Goal: Task Accomplishment & Management: Manage account settings

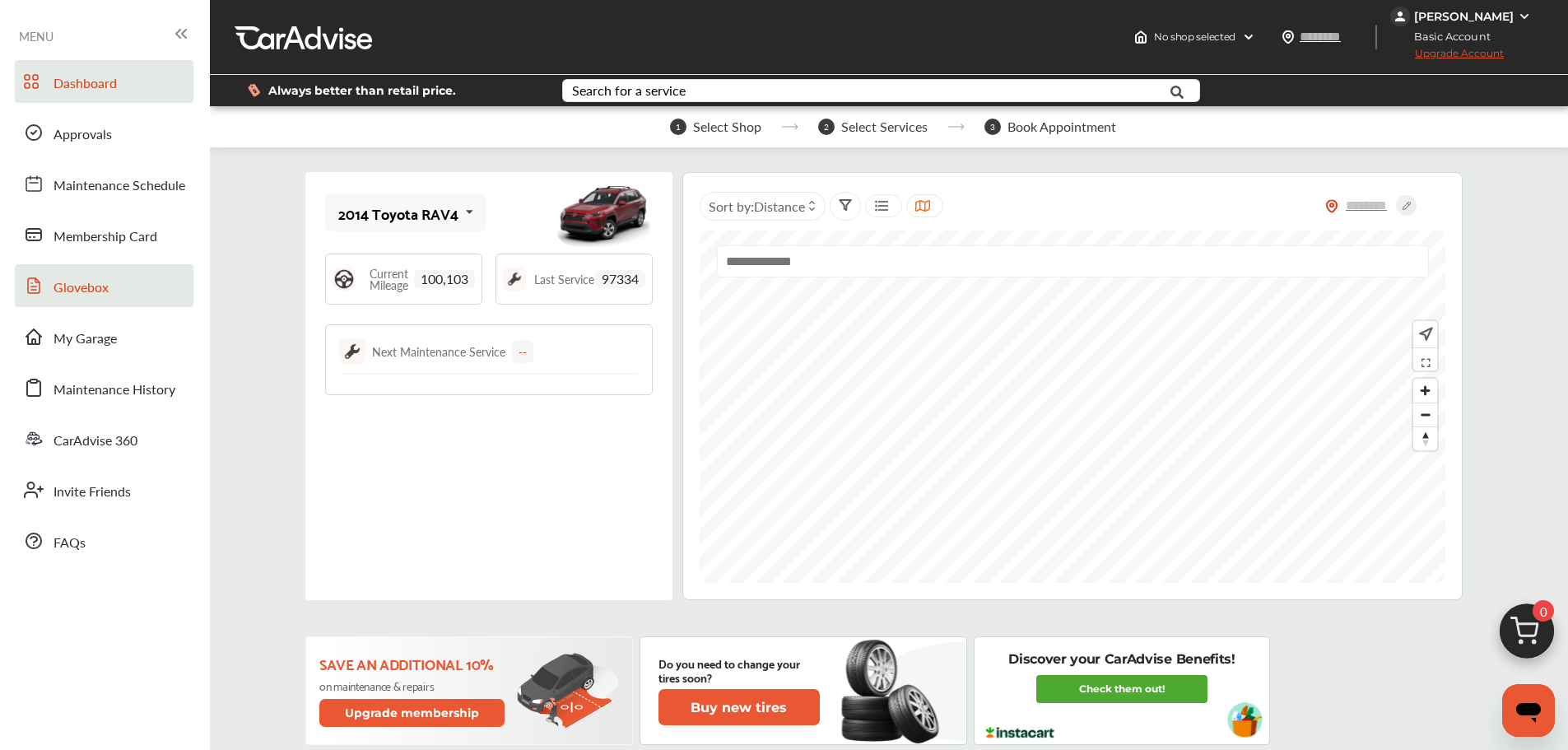
drag, startPoint x: 115, startPoint y: 327, endPoint x: 162, endPoint y: 300, distance: 54.2
click at [115, 328] on span "My Garage" at bounding box center [85, 339] width 63 height 21
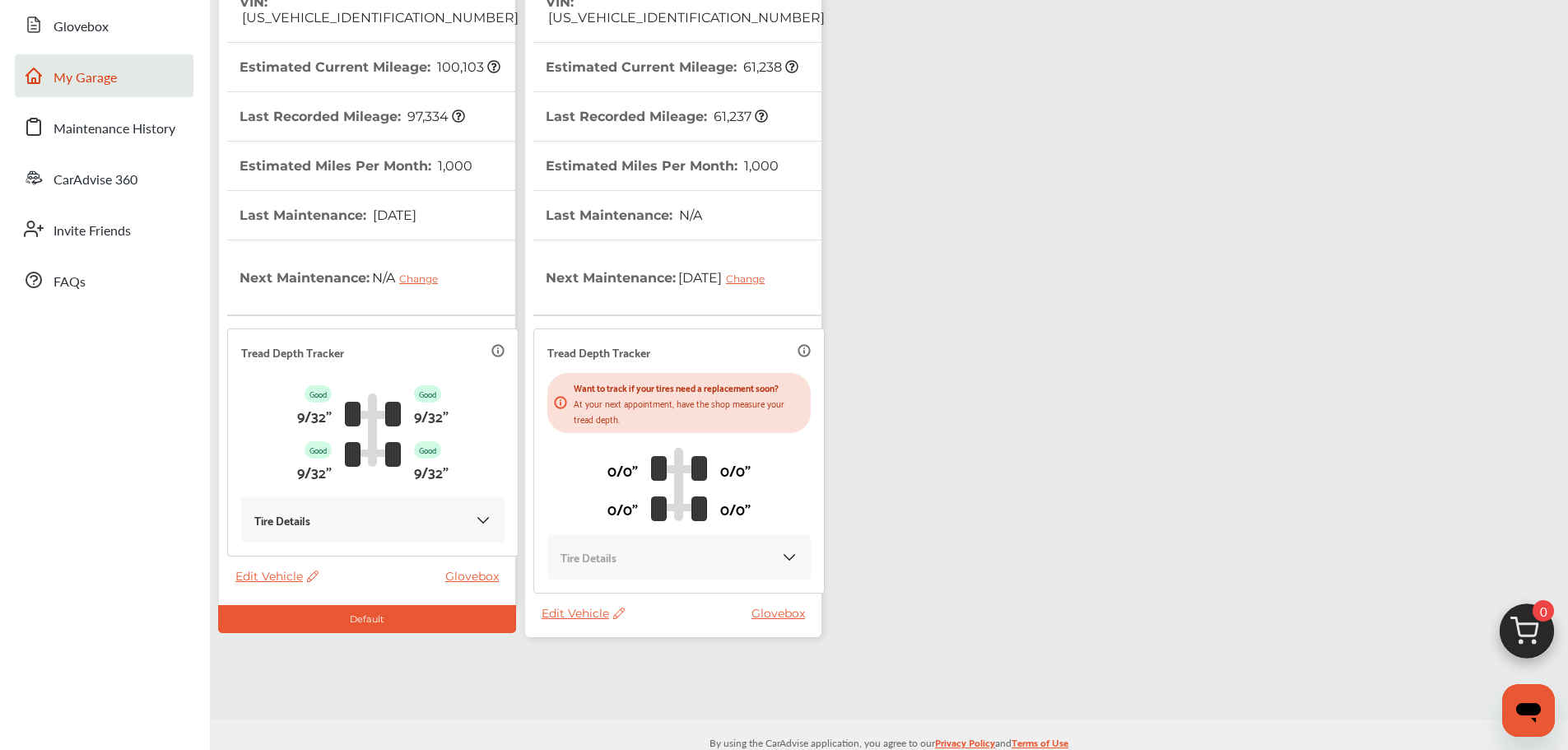
scroll to position [291, 0]
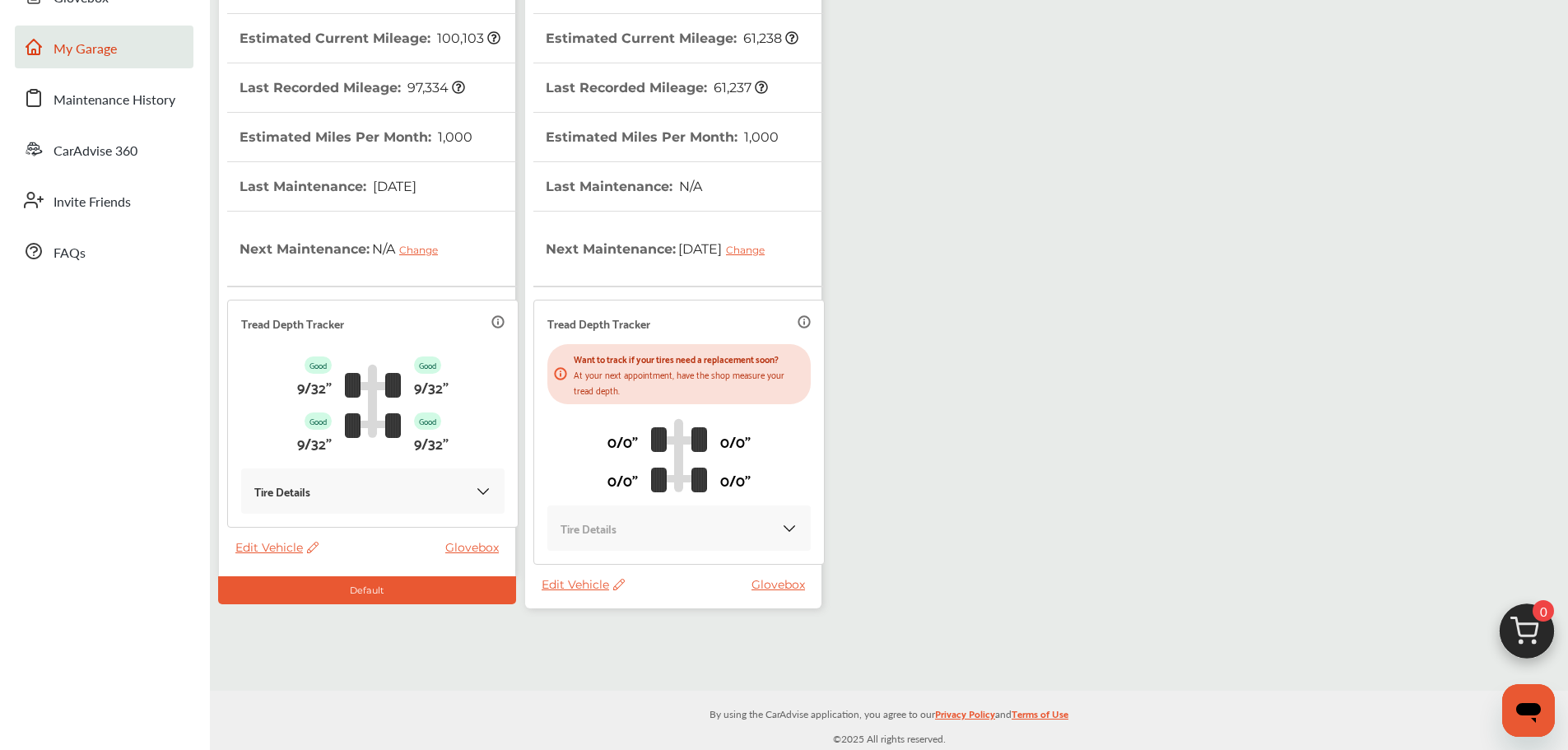
click at [564, 590] on span "Edit Vehicle" at bounding box center [583, 585] width 83 height 15
click at [646, 656] on div "Use this vehicle" at bounding box center [638, 658] width 148 height 25
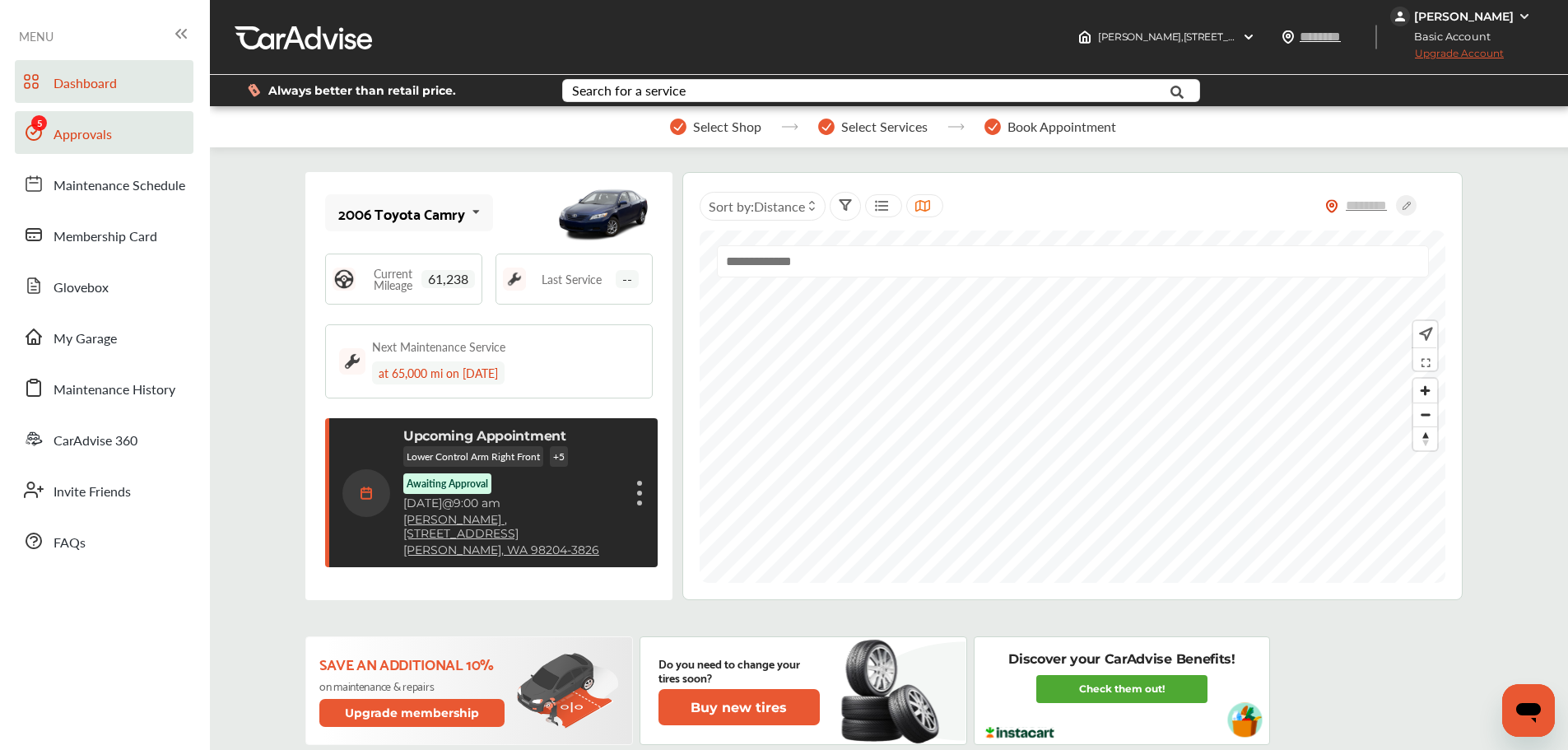
drag, startPoint x: 77, startPoint y: 142, endPoint x: 92, endPoint y: 130, distance: 19.2
click at [77, 142] on span "Approvals" at bounding box center [82, 135] width 59 height 21
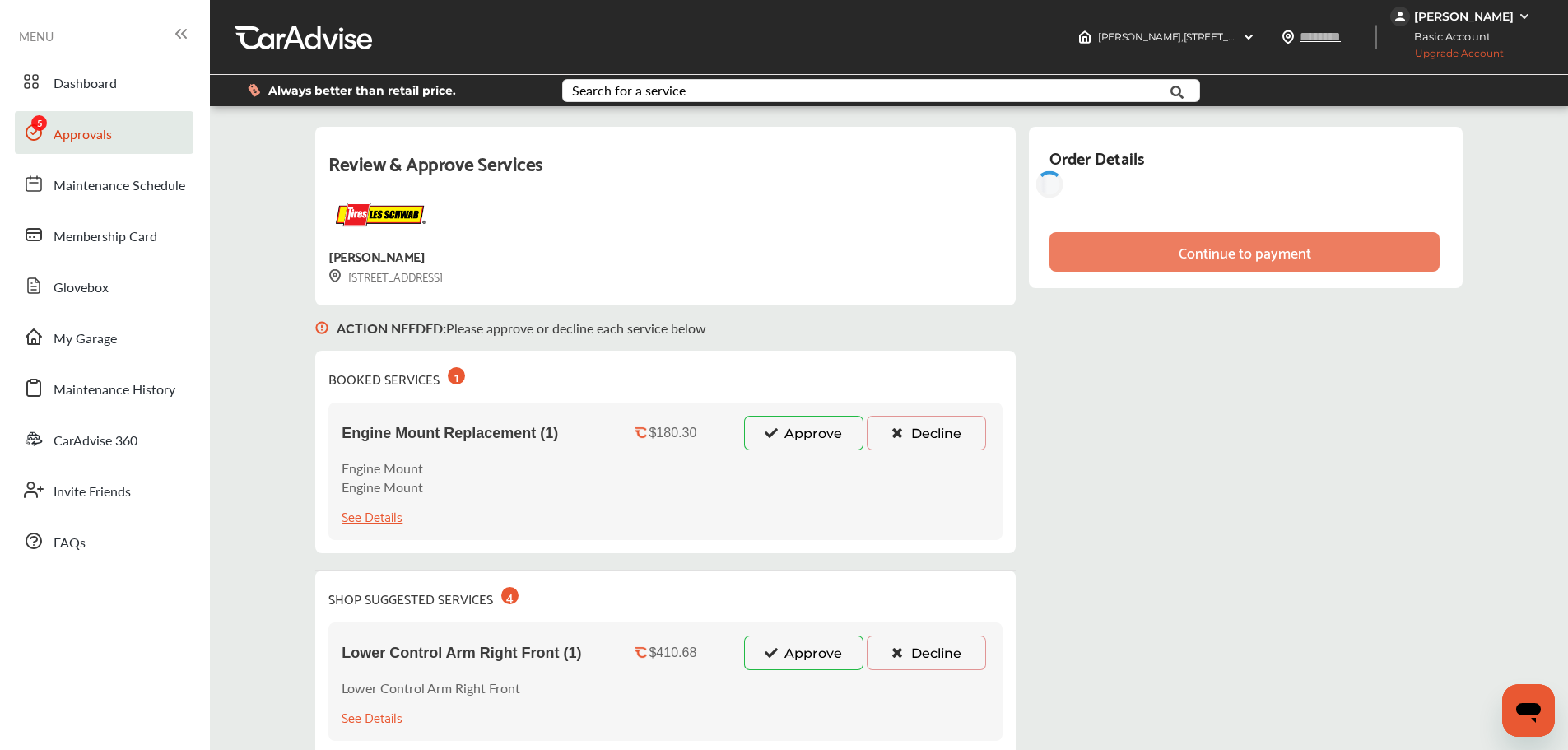
click at [836, 440] on button "Approve" at bounding box center [804, 433] width 119 height 35
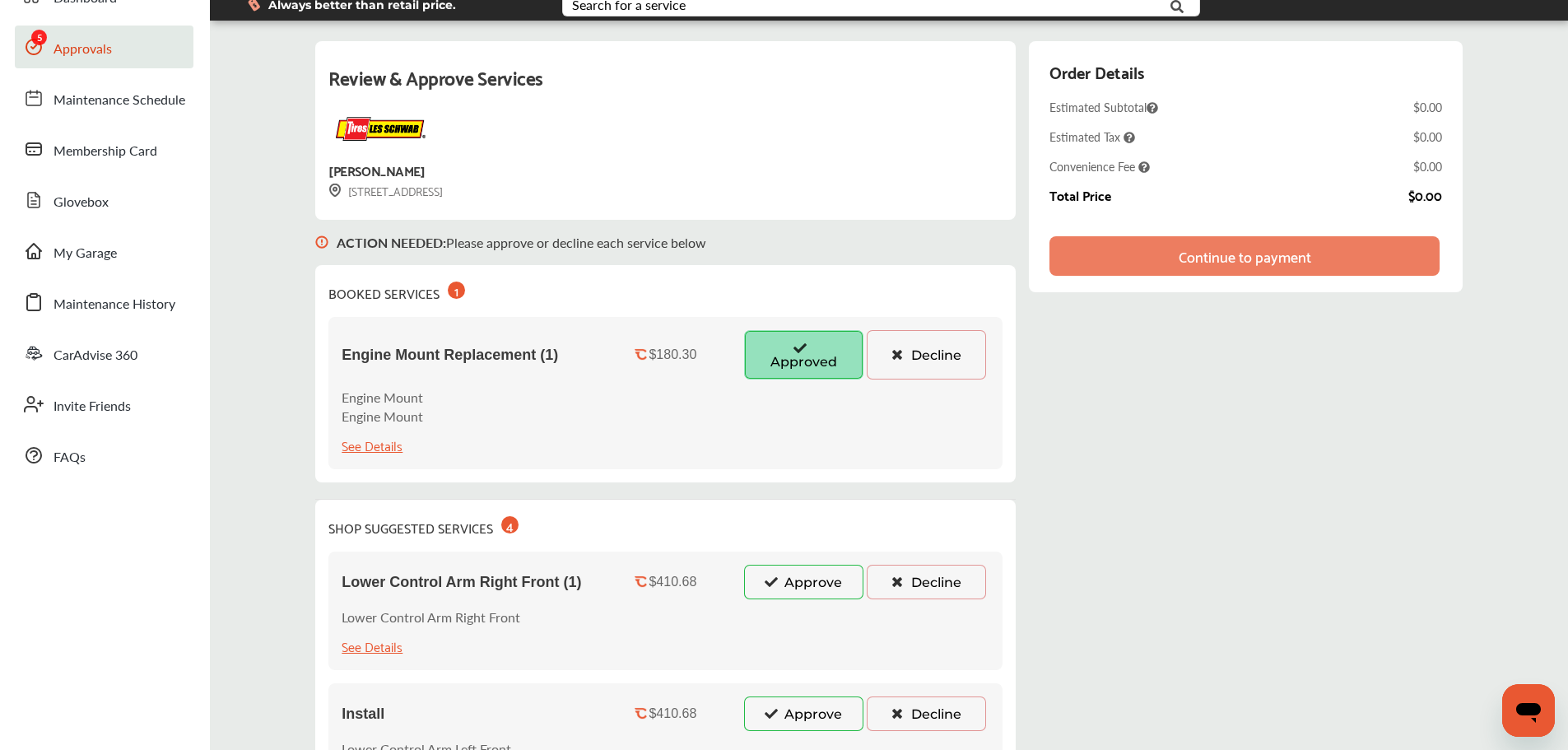
scroll to position [247, 0]
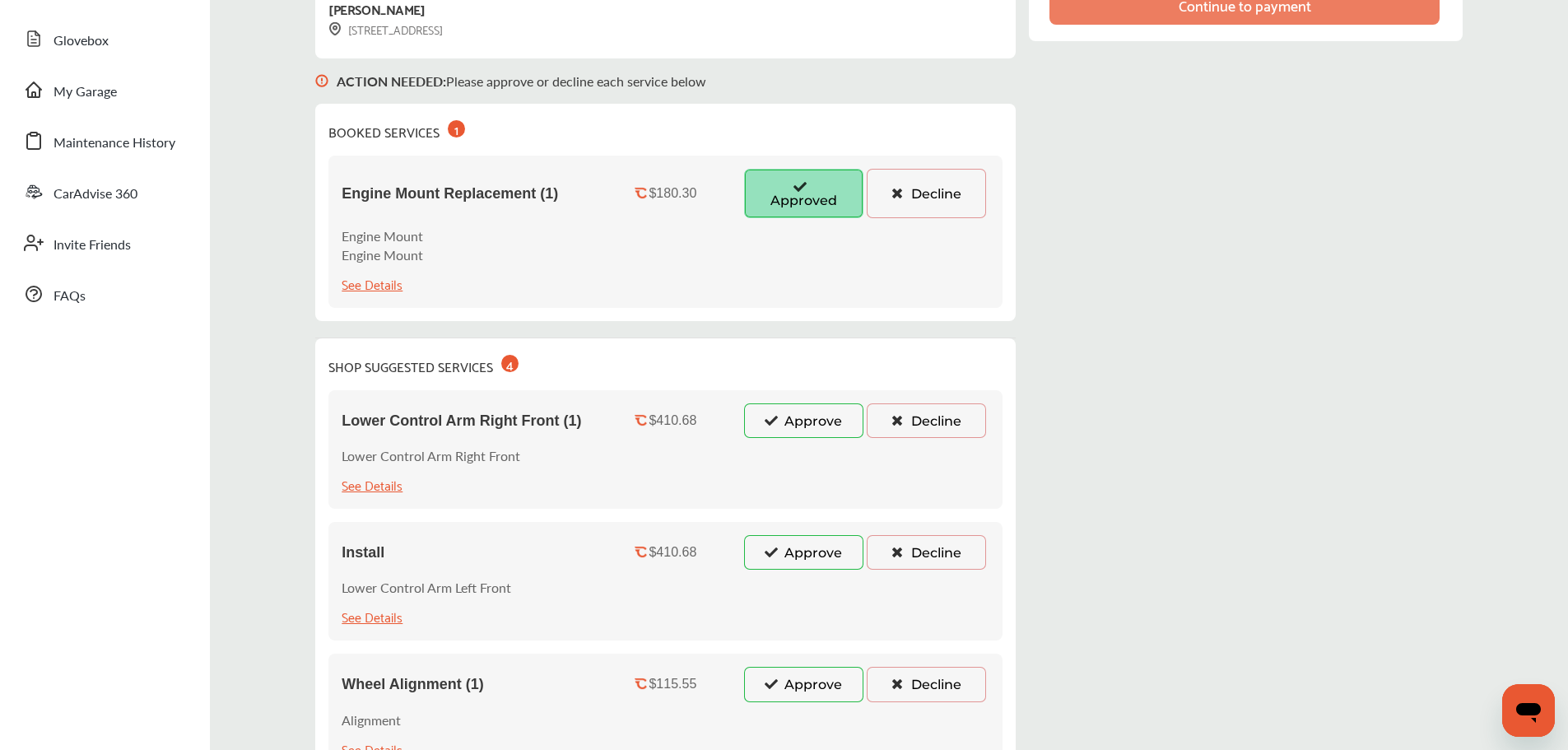
click at [806, 422] on button "Approve" at bounding box center [804, 421] width 119 height 35
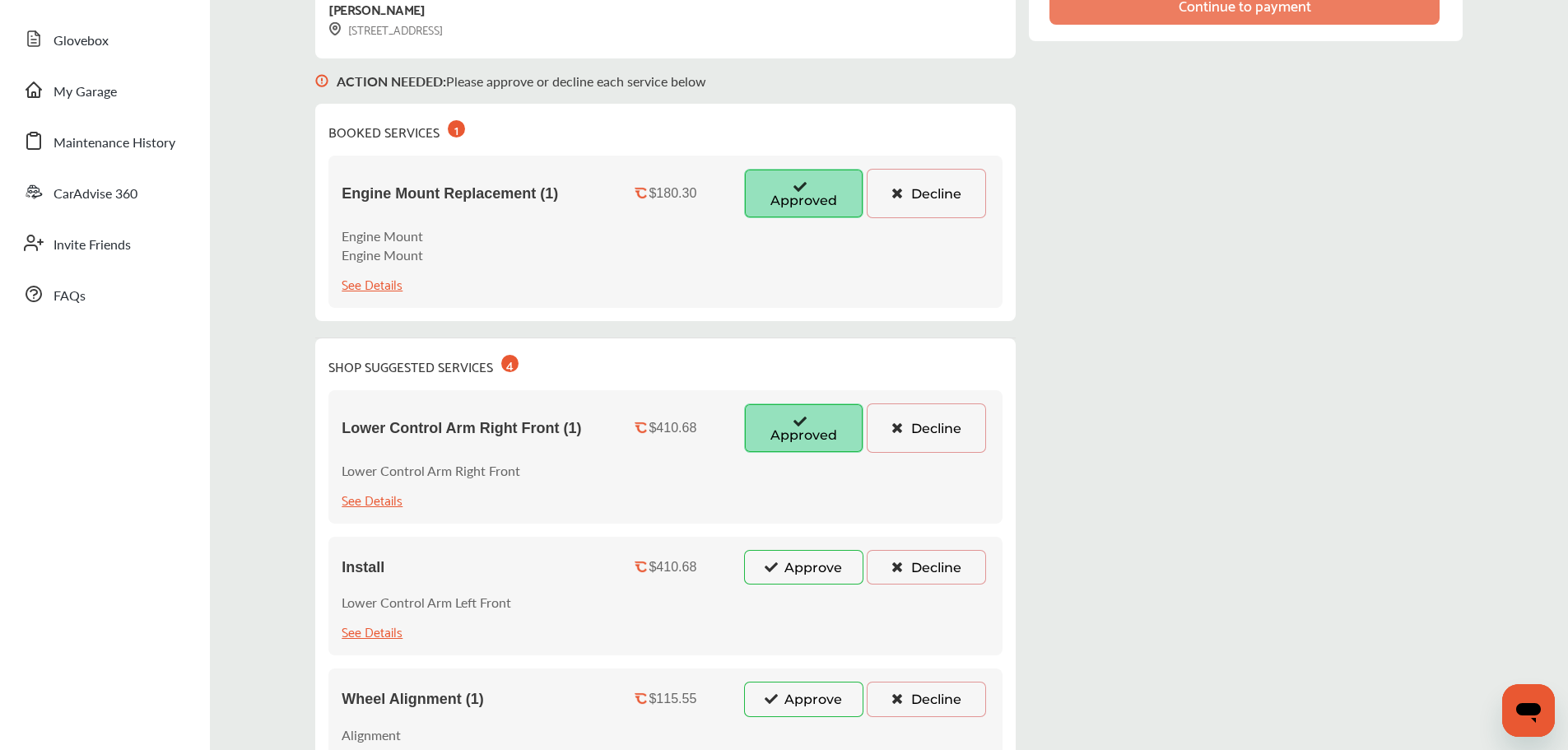
click at [786, 568] on button "Approve" at bounding box center [804, 568] width 119 height 35
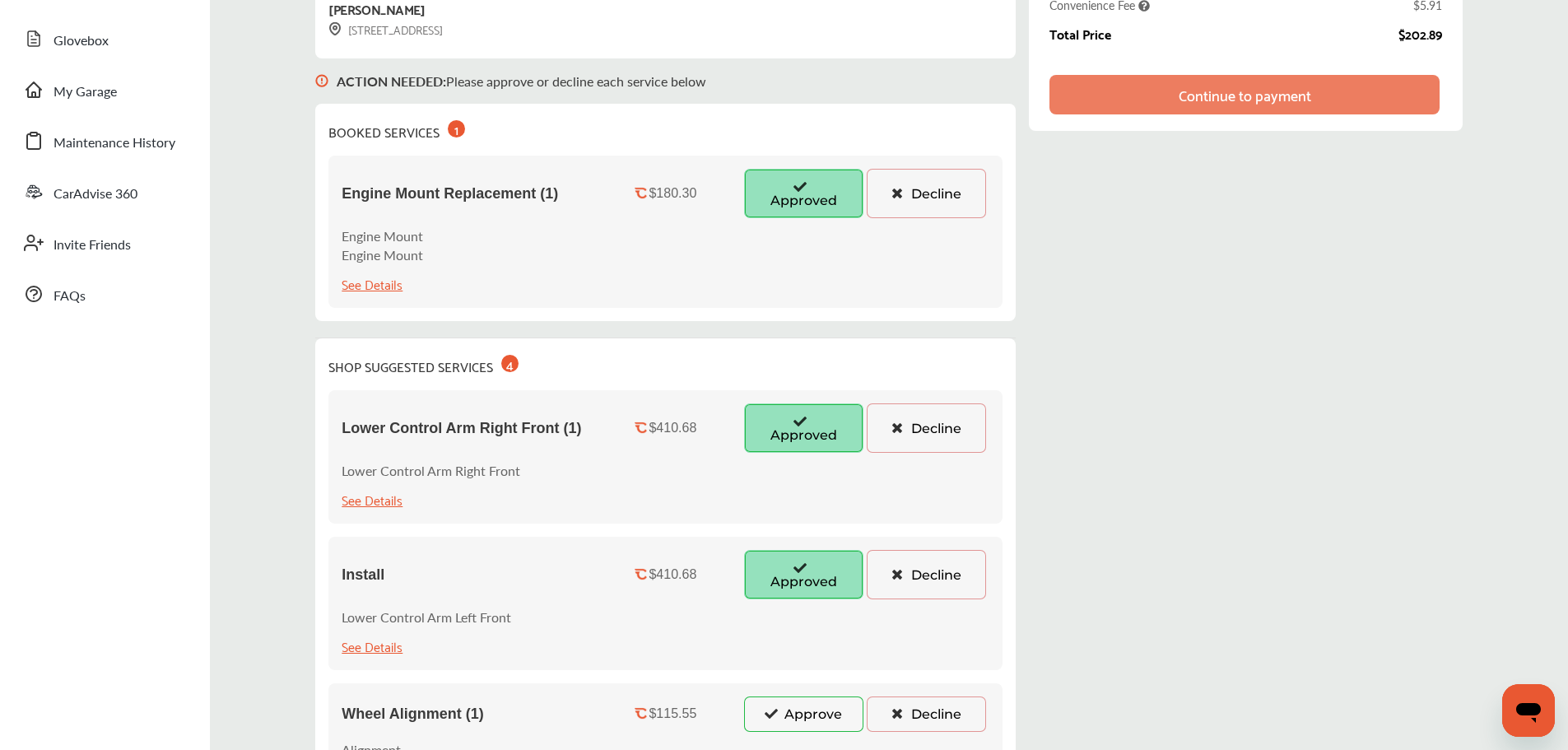
scroll to position [494, 0]
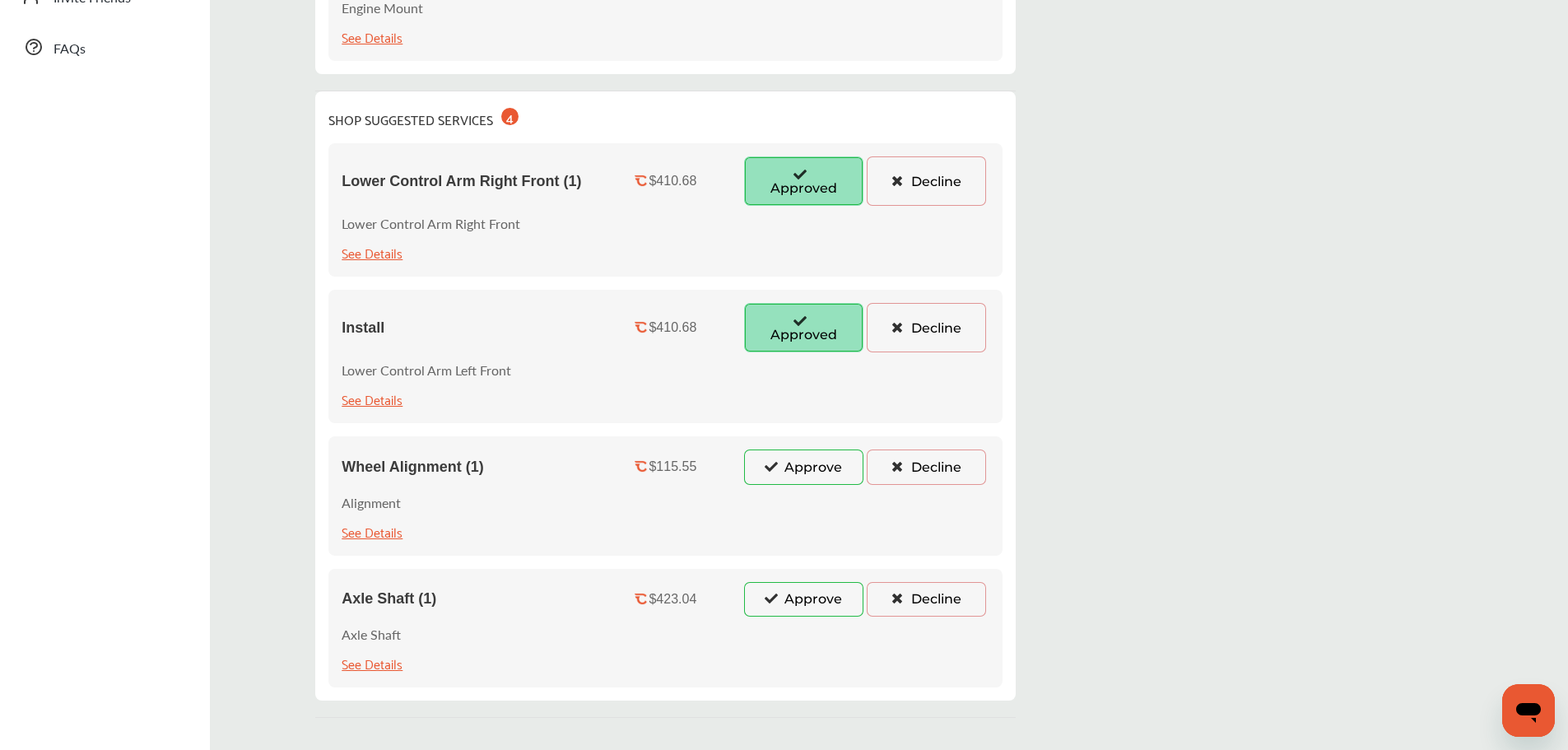
drag, startPoint x: 794, startPoint y: 474, endPoint x: 806, endPoint y: 623, distance: 149.5
click at [794, 474] on button "Approve" at bounding box center [804, 467] width 119 height 35
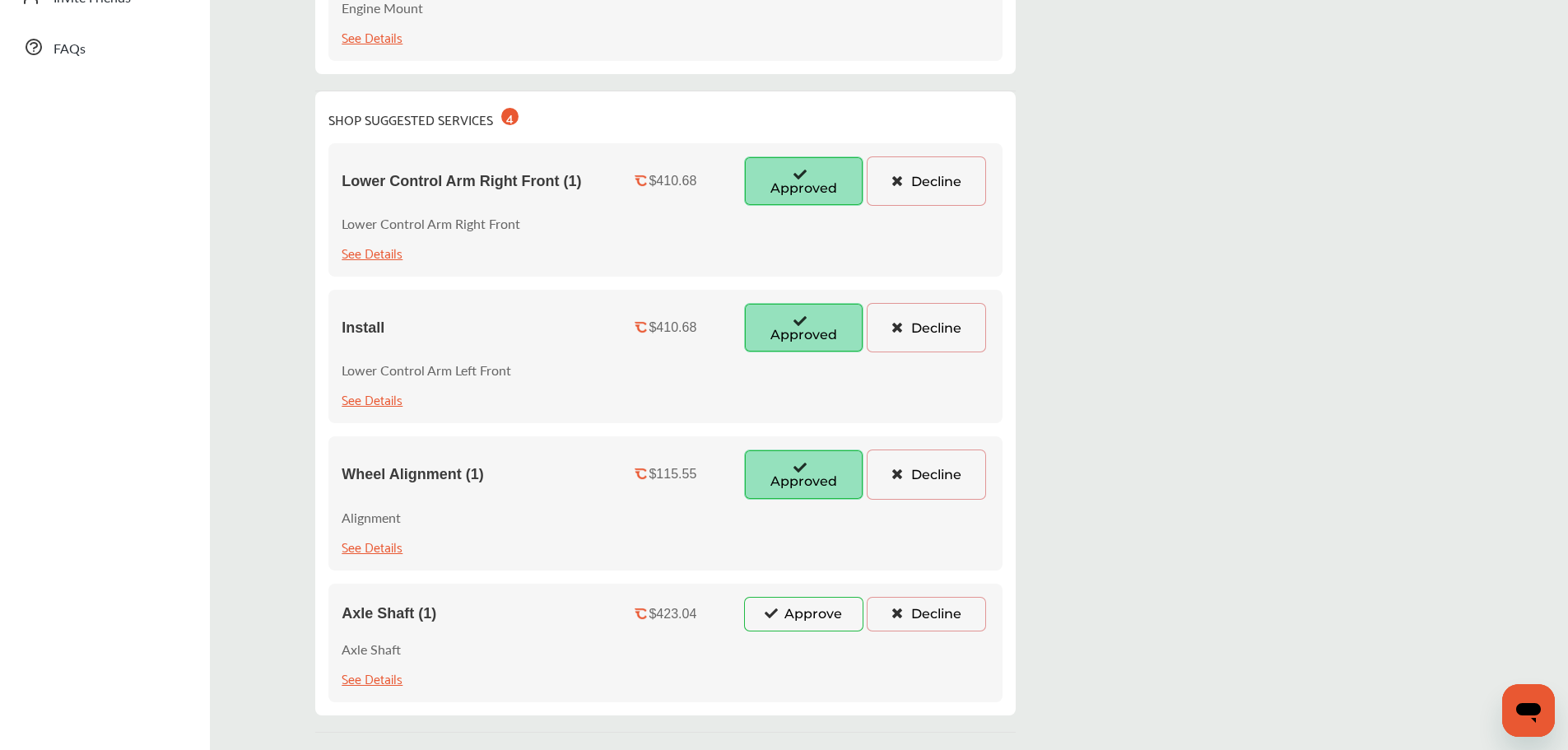
click at [794, 607] on button "Approve" at bounding box center [804, 614] width 119 height 35
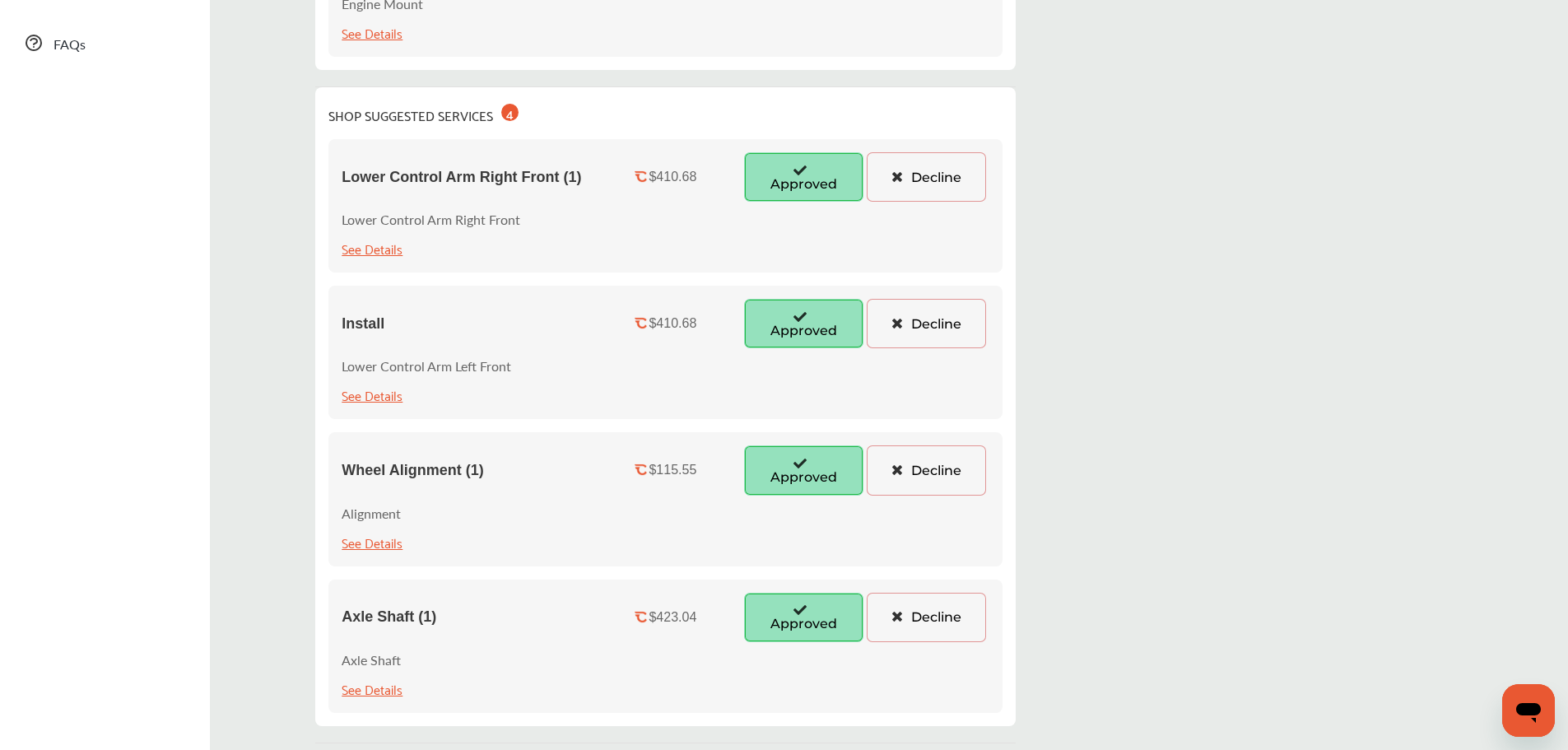
scroll to position [527, 0]
